Goal: Information Seeking & Learning: Learn about a topic

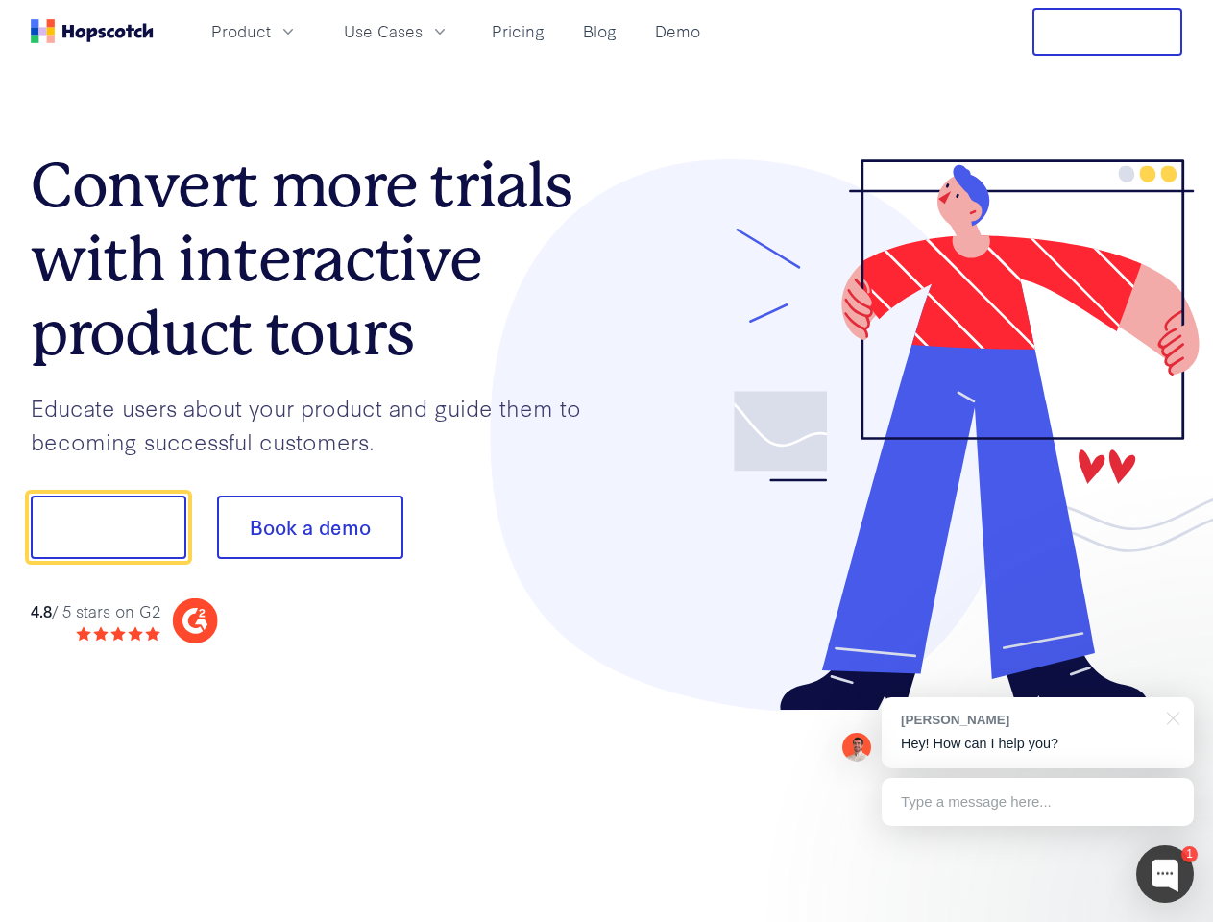
click at [607, 461] on div at bounding box center [895, 435] width 576 height 552
click at [271, 31] on span "Product" at bounding box center [241, 31] width 60 height 24
click at [423, 31] on span "Use Cases" at bounding box center [383, 31] width 79 height 24
click at [1107, 32] on button "Free Trial" at bounding box center [1107, 32] width 150 height 48
click at [108, 527] on button "Show me!" at bounding box center [109, 527] width 156 height 63
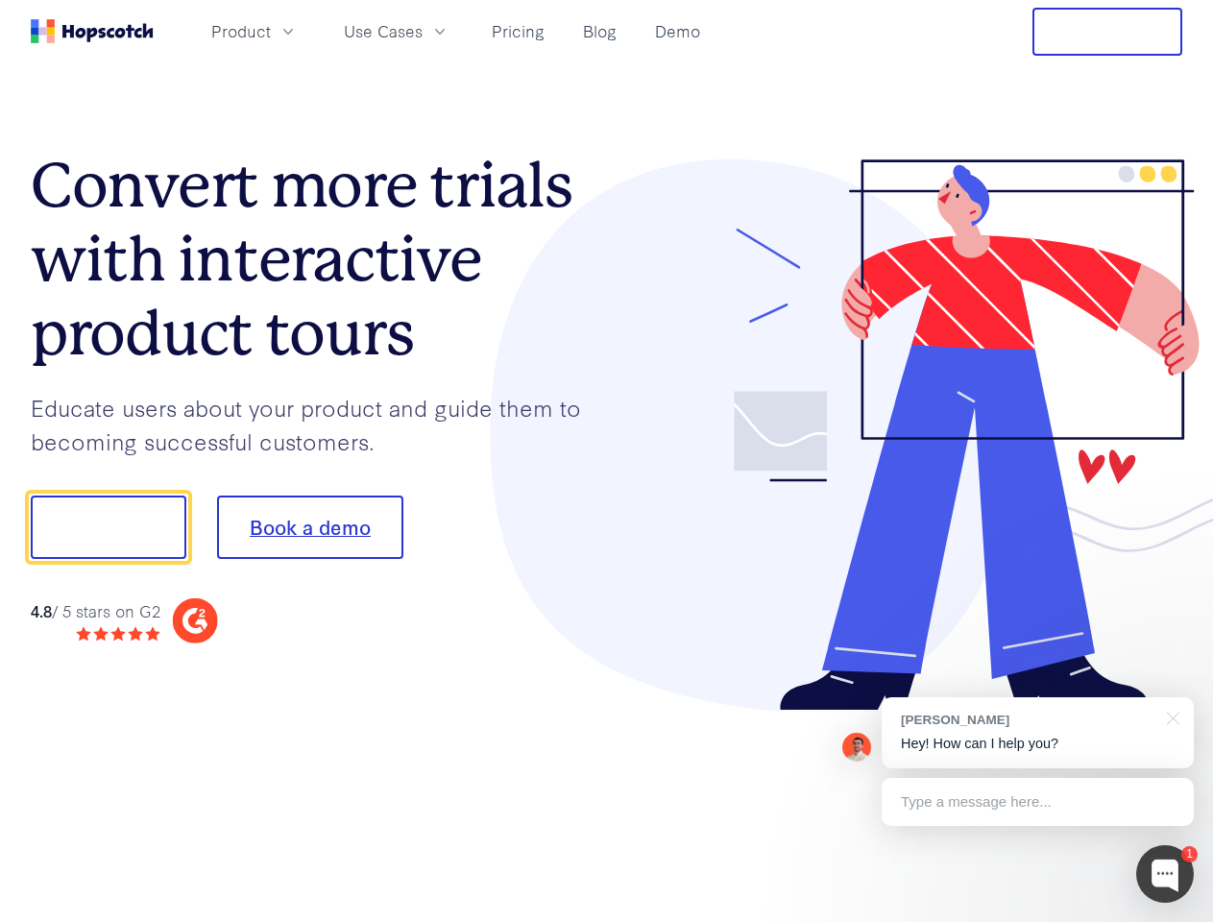
click at [309, 527] on button "Book a demo" at bounding box center [310, 527] width 186 height 63
click at [1165, 874] on div at bounding box center [1165, 874] width 58 height 58
click at [1037, 733] on div "[PERSON_NAME] Hey! How can I help you?" at bounding box center [1038, 732] width 312 height 71
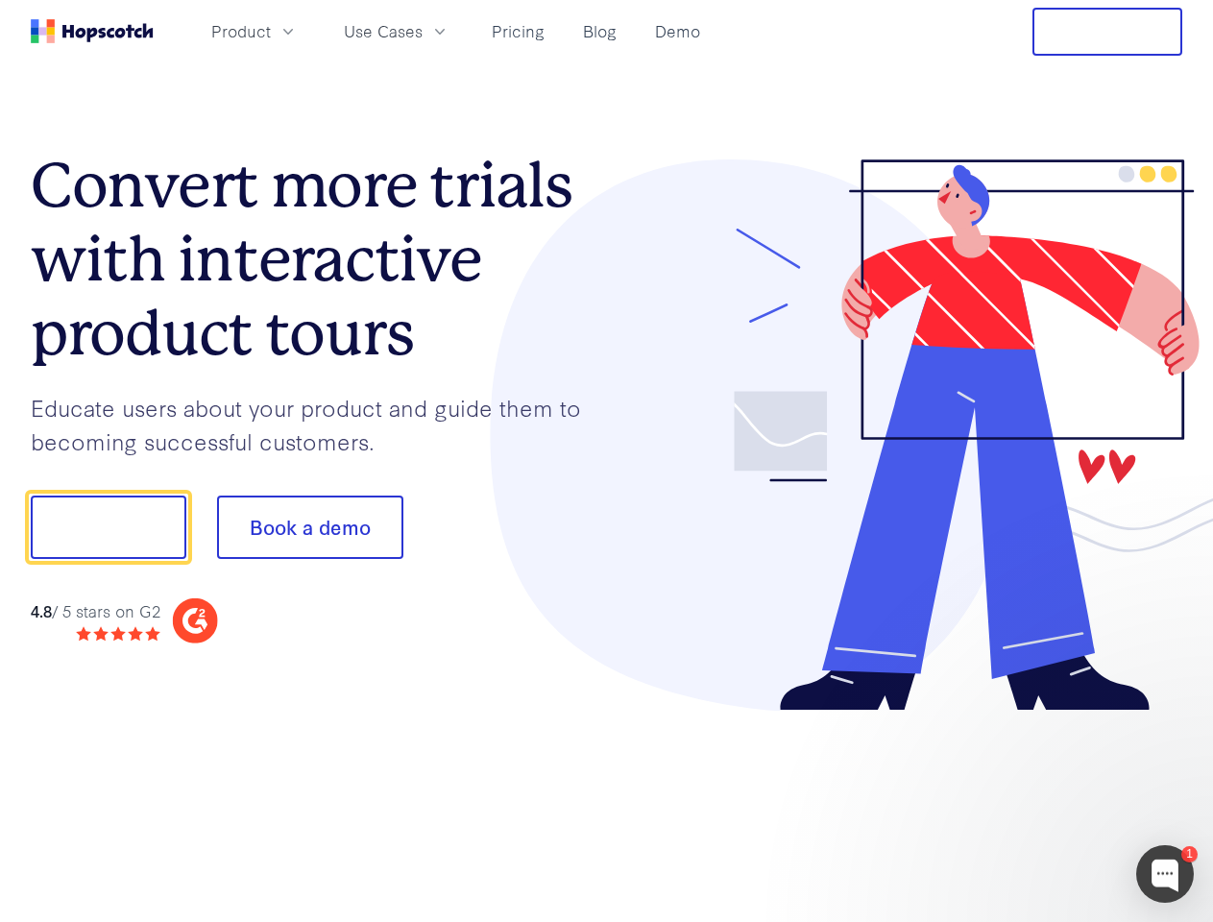
click at [1170, 716] on div at bounding box center [1014, 525] width 360 height 641
click at [1037, 802] on div at bounding box center [1014, 653] width 360 height 383
